Goal: Book appointment/travel/reservation

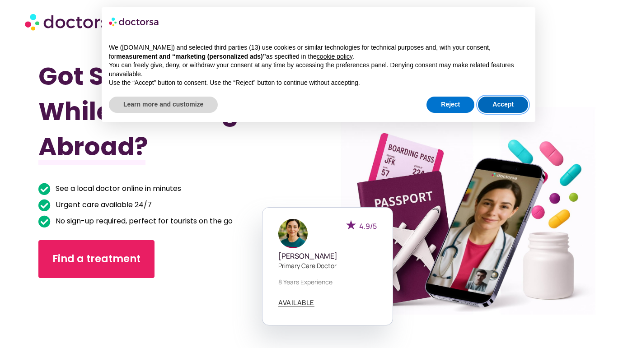
click at [502, 106] on button "Accept" at bounding box center [503, 105] width 50 height 16
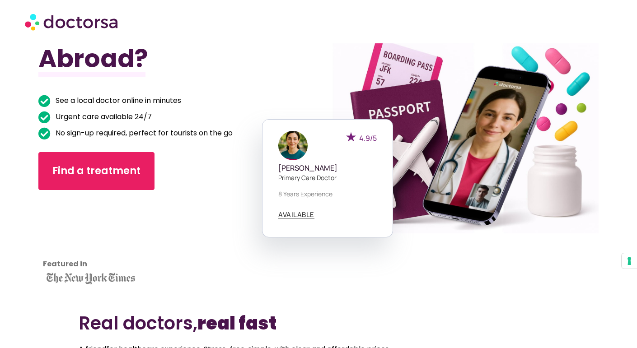
scroll to position [88, 0]
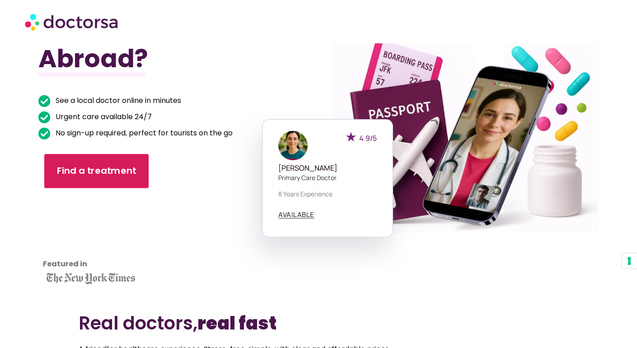
click at [91, 173] on span "Find a treatment" at bounding box center [96, 171] width 80 height 13
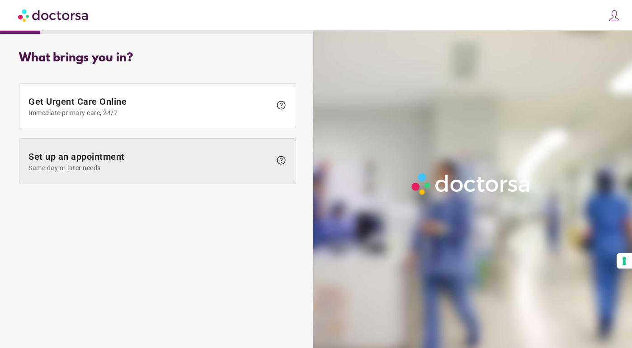
click at [192, 156] on span "Set up an appointment Same day or later needs" at bounding box center [149, 161] width 243 height 20
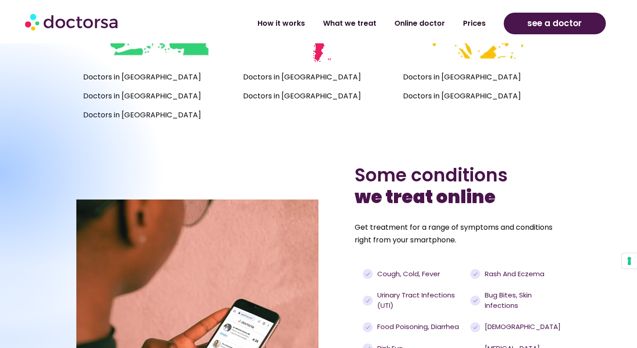
scroll to position [741, 0]
